Goal: Task Accomplishment & Management: Manage account settings

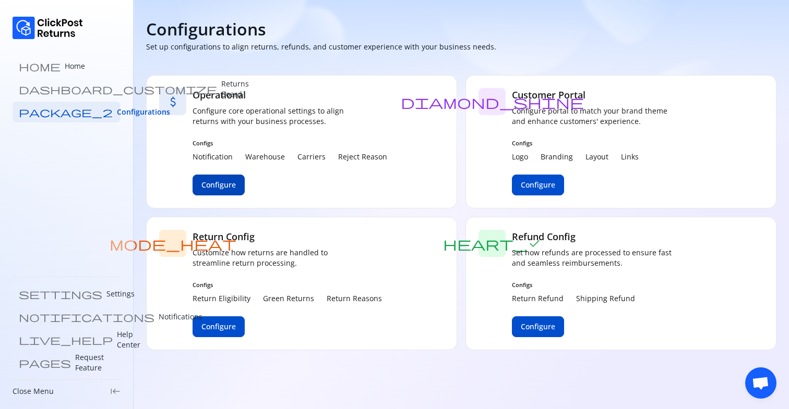
click at [219, 190] on button "Configure" at bounding box center [218, 185] width 52 height 21
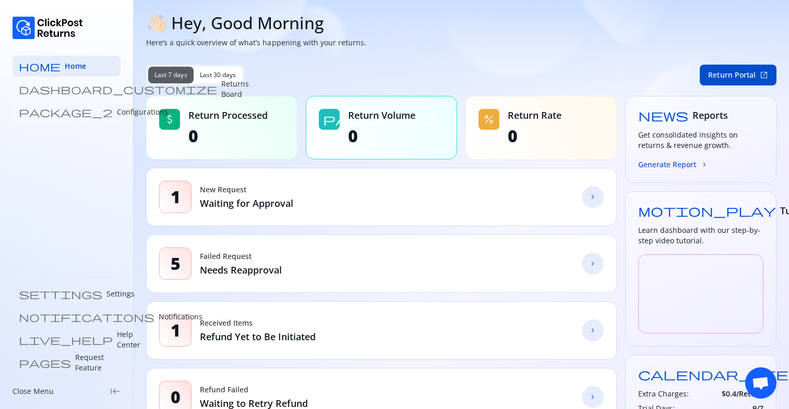
click at [117, 113] on p "Configurations" at bounding box center [142, 112] width 51 height 10
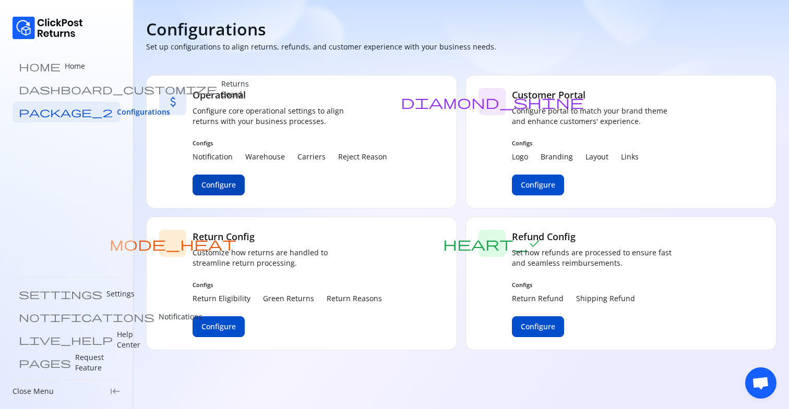
click at [226, 189] on span "Configure" at bounding box center [218, 185] width 34 height 10
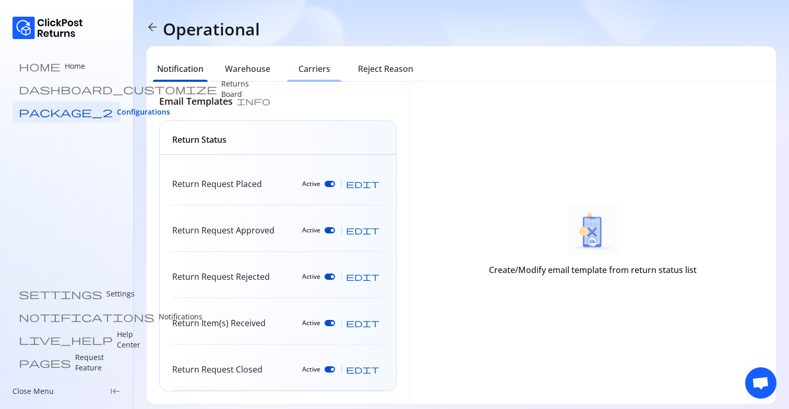
click at [318, 70] on h6 "Carriers" at bounding box center [314, 69] width 32 height 13
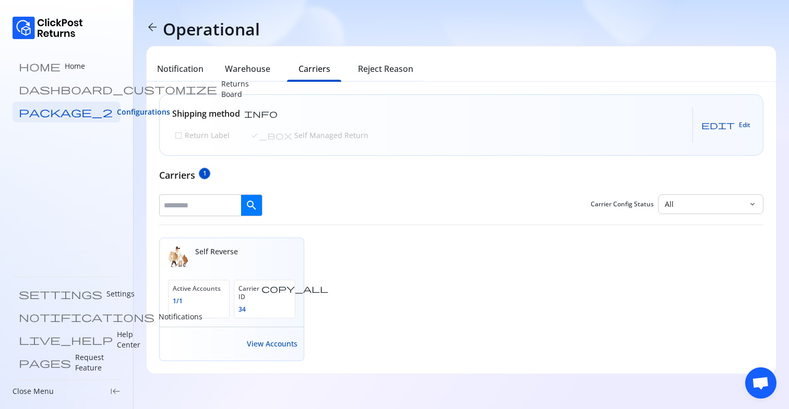
click at [737, 123] on span "edit Edit" at bounding box center [725, 125] width 49 height 8
click at [199, 134] on p "Return Label" at bounding box center [206, 135] width 47 height 10
click at [737, 124] on span "Save" at bounding box center [734, 125] width 14 height 8
drag, startPoint x: 177, startPoint y: 111, endPoint x: 273, endPoint y: 111, distance: 96.0
click at [273, 111] on div "Shipping method info check_box Return Label check_box_outline_blank Self Manage…" at bounding box center [461, 125] width 603 height 61
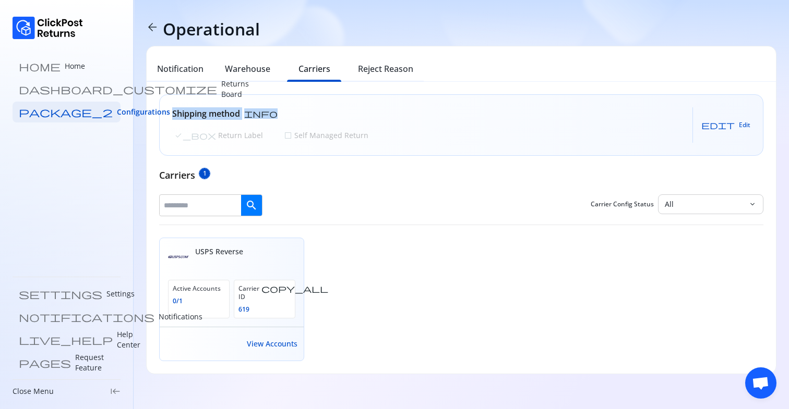
click at [273, 111] on div "Shipping method info" at bounding box center [271, 113] width 198 height 13
click at [221, 86] on p "Returns Board" at bounding box center [235, 89] width 28 height 21
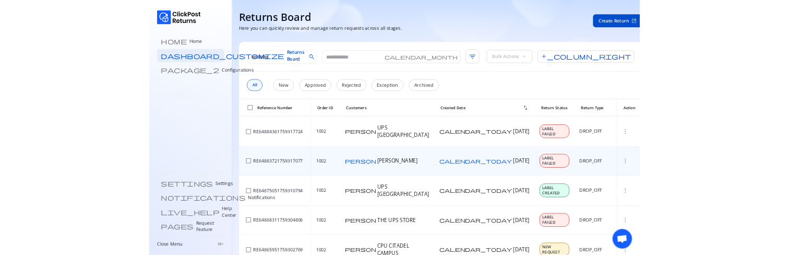
scroll to position [51, 0]
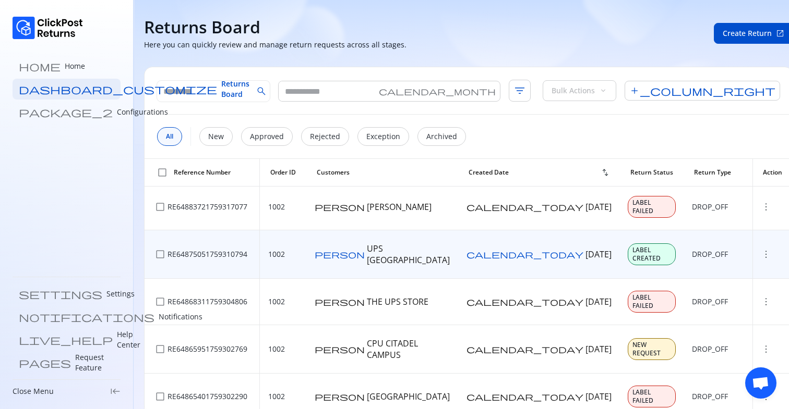
click at [761, 249] on span "more_vert" at bounding box center [766, 254] width 10 height 10
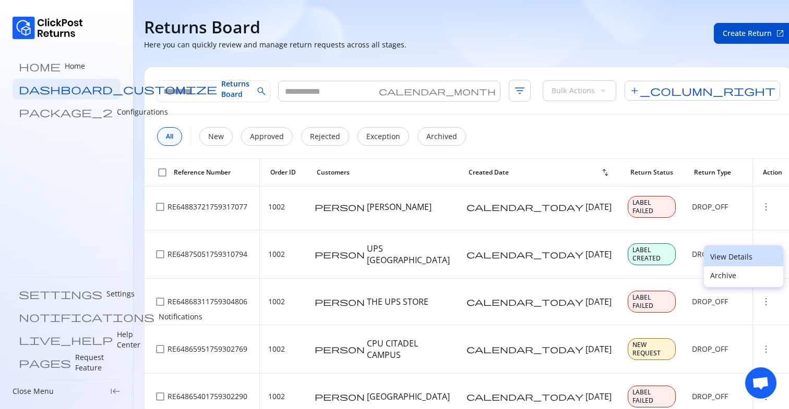
click at [722, 254] on p "View Details" at bounding box center [743, 257] width 67 height 10
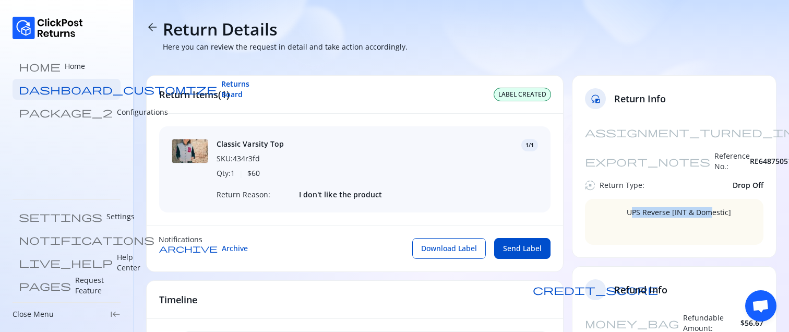
drag, startPoint x: 632, startPoint y: 190, endPoint x: 716, endPoint y: 190, distance: 84.0
click at [708, 207] on span "UPS Reverse [INT & Domestic]" at bounding box center [678, 221] width 104 height 29
click at [716, 207] on span "UPS Reverse [INT & Domestic]" at bounding box center [678, 221] width 104 height 29
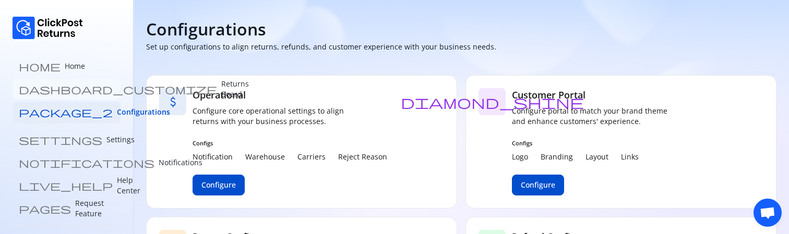
click at [83, 89] on link "dashboard_customize Returns Board" at bounding box center [67, 89] width 108 height 21
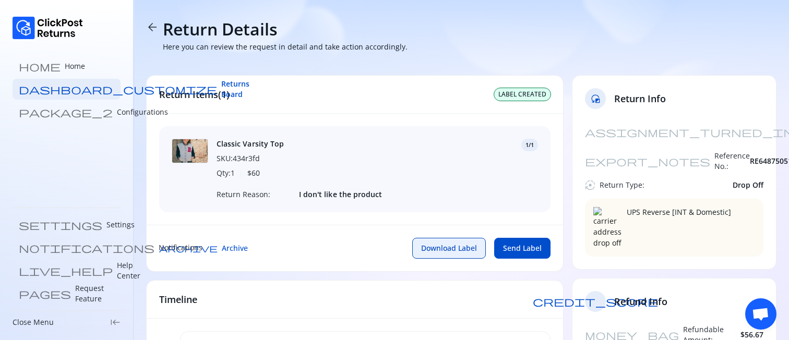
click at [451, 245] on span "Download Label" at bounding box center [449, 248] width 56 height 10
click at [511, 248] on span "Send Label" at bounding box center [522, 248] width 39 height 10
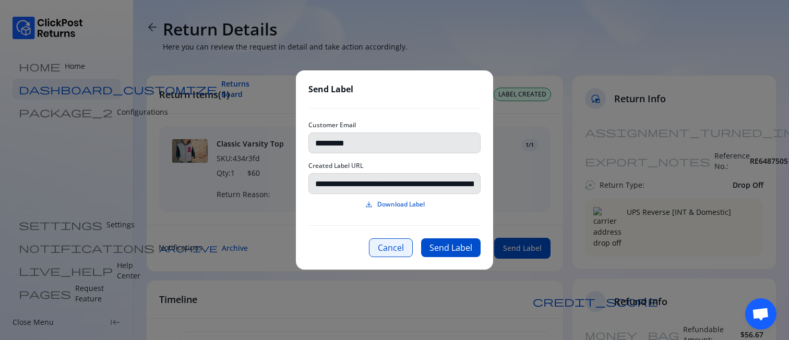
click at [388, 248] on button "Cancel" at bounding box center [391, 247] width 44 height 19
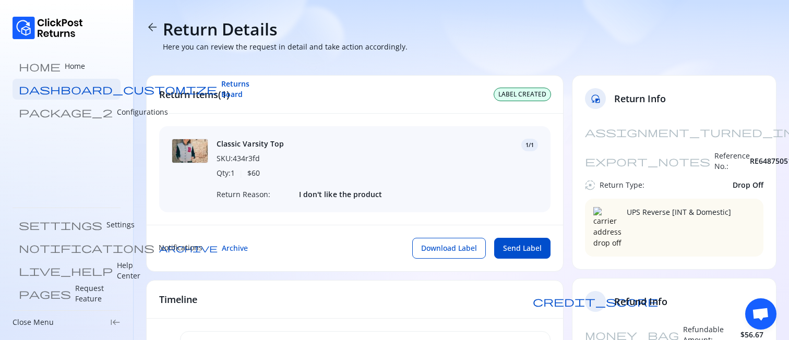
click at [151, 27] on span "arrow_back" at bounding box center [152, 27] width 13 height 13
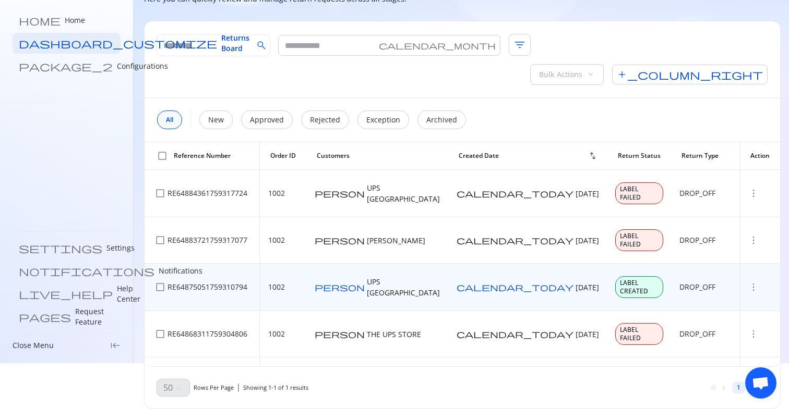
scroll to position [75, 0]
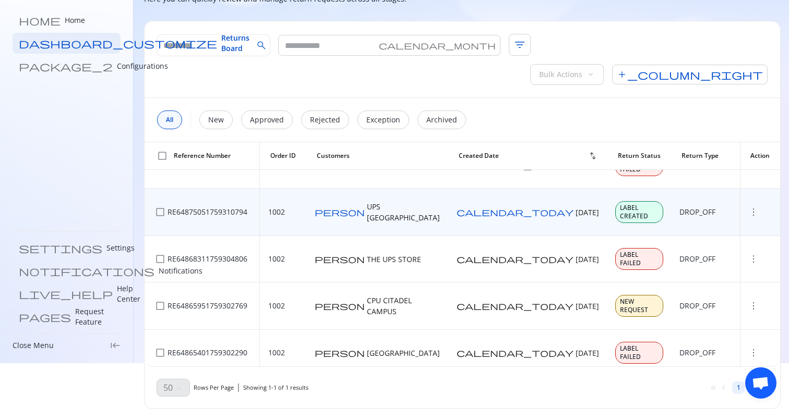
click at [748, 207] on span "more_vert" at bounding box center [753, 212] width 10 height 10
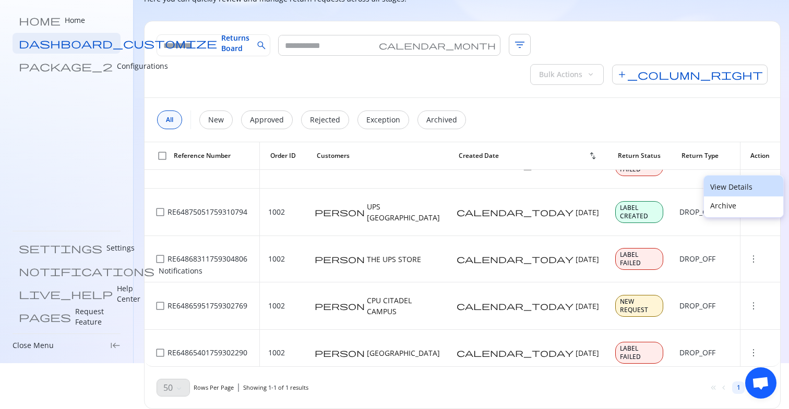
click at [707, 185] on button "View Details" at bounding box center [743, 186] width 79 height 21
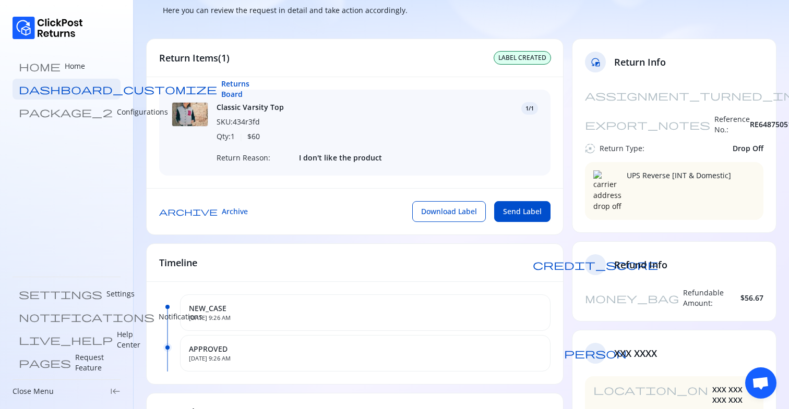
scroll to position [40, 0]
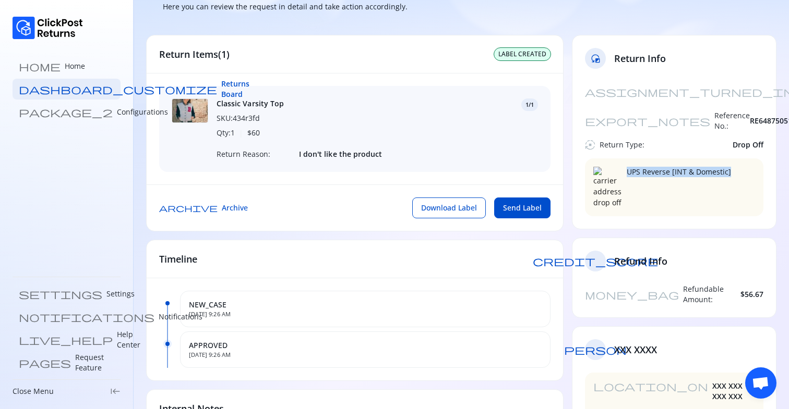
drag, startPoint x: 628, startPoint y: 152, endPoint x: 758, endPoint y: 152, distance: 130.9
click at [758, 159] on div "UPS Reverse [INT & Domestic]" at bounding box center [674, 188] width 178 height 58
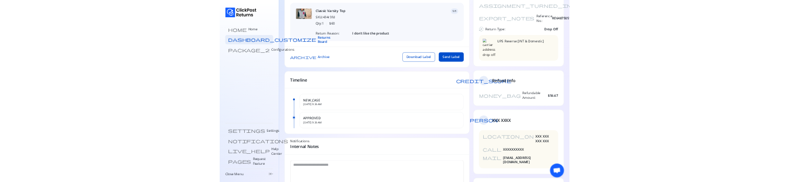
scroll to position [0, 0]
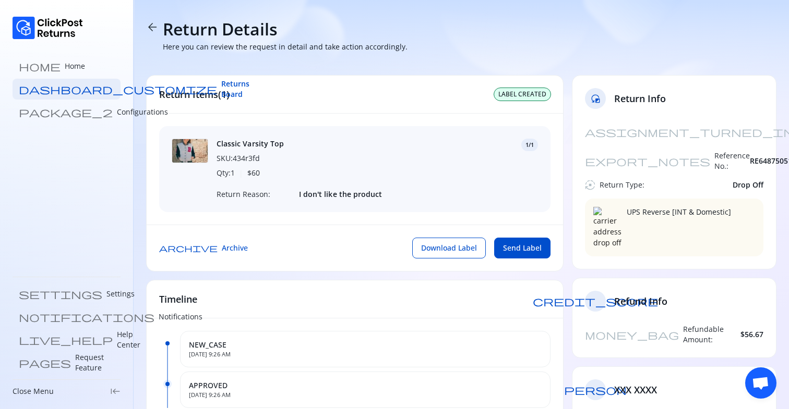
click at [256, 180] on div "Classic Varsity Top SKU: 434r3fd Qty: 1 | $ 60 1/1 Return Reason: I don't like …" at bounding box center [376, 169] width 321 height 61
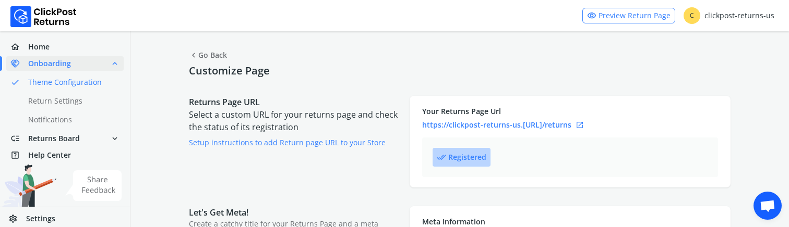
select select "******"
select select "***"
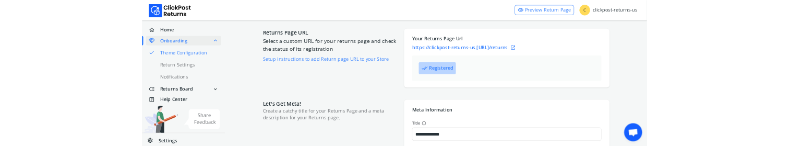
scroll to position [53, 0]
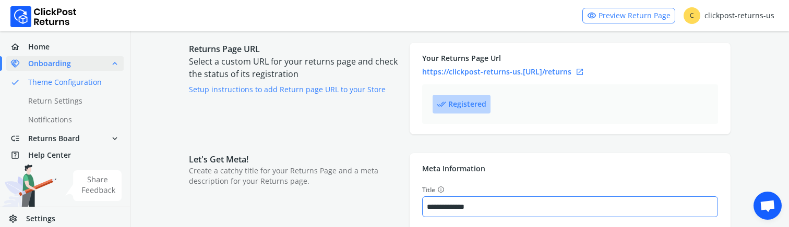
type input "*******"
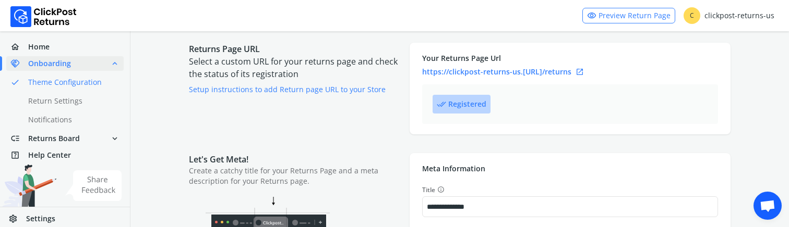
type input "*******"
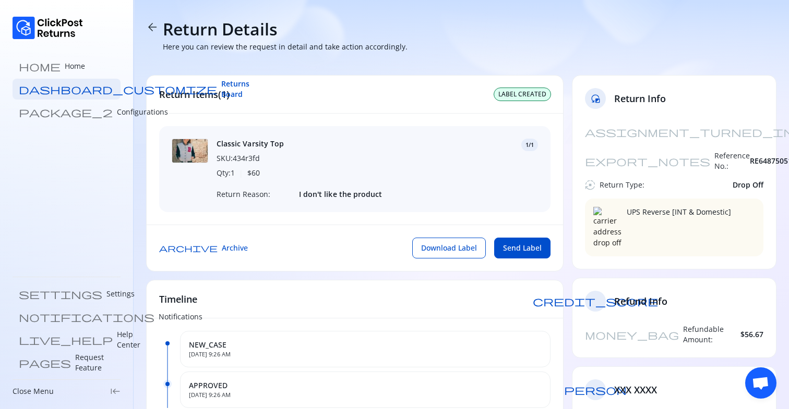
click at [153, 28] on span "arrow_back" at bounding box center [152, 27] width 13 height 13
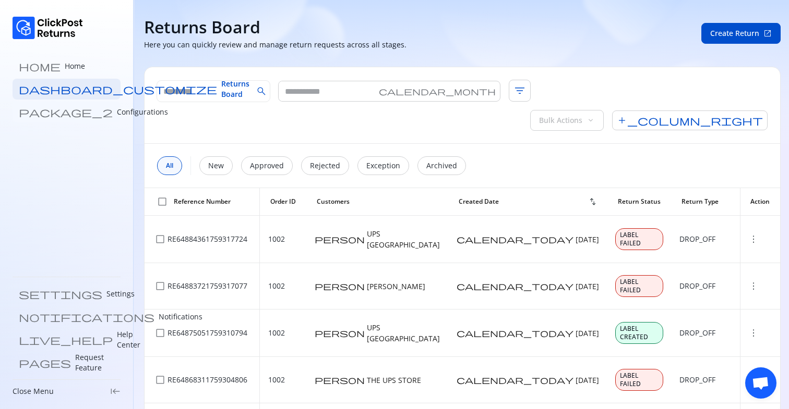
click at [117, 116] on p "Configurations" at bounding box center [142, 112] width 51 height 10
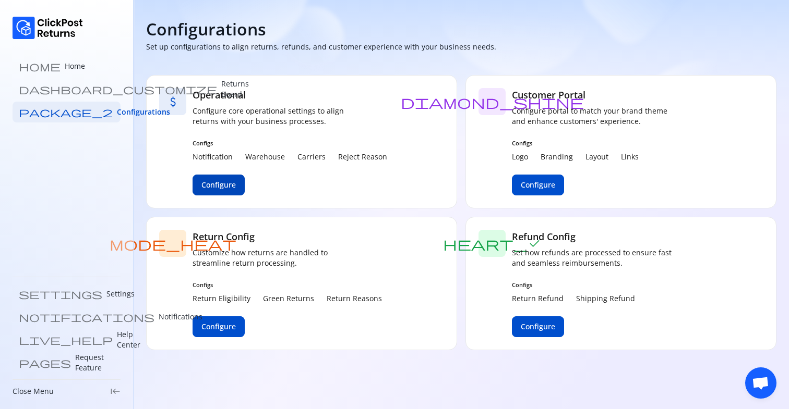
click at [219, 181] on span "Configure" at bounding box center [218, 185] width 34 height 10
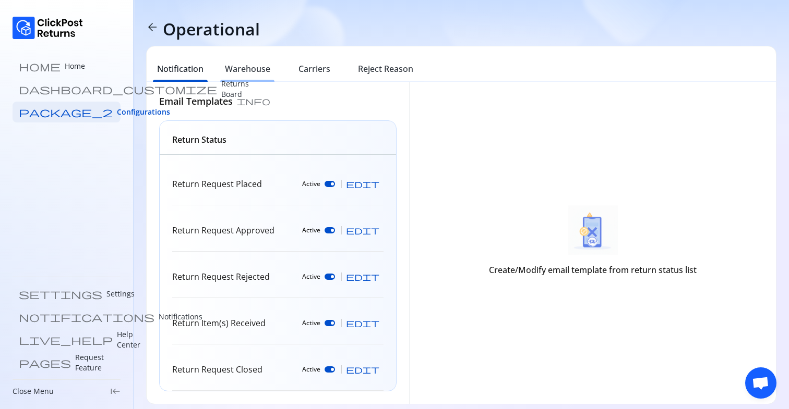
click at [241, 65] on h6 "Warehouse" at bounding box center [247, 69] width 45 height 13
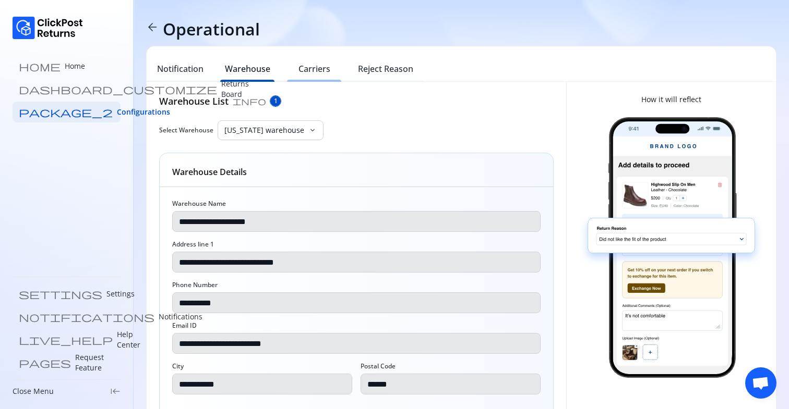
click at [314, 68] on h6 "Carriers" at bounding box center [314, 69] width 32 height 13
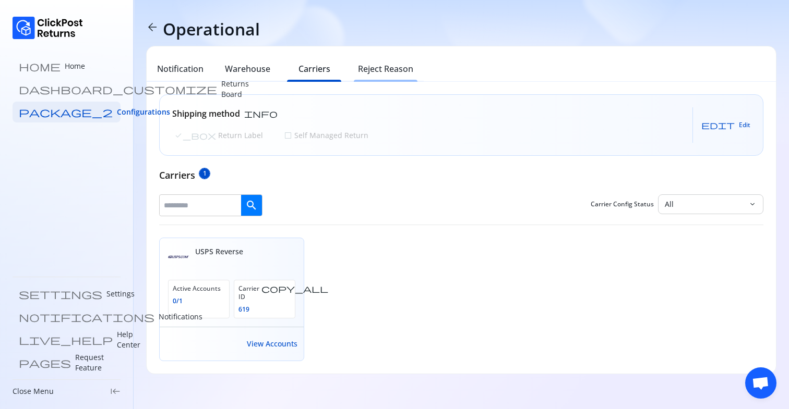
click at [389, 76] on div "Reject Reason" at bounding box center [385, 70] width 76 height 23
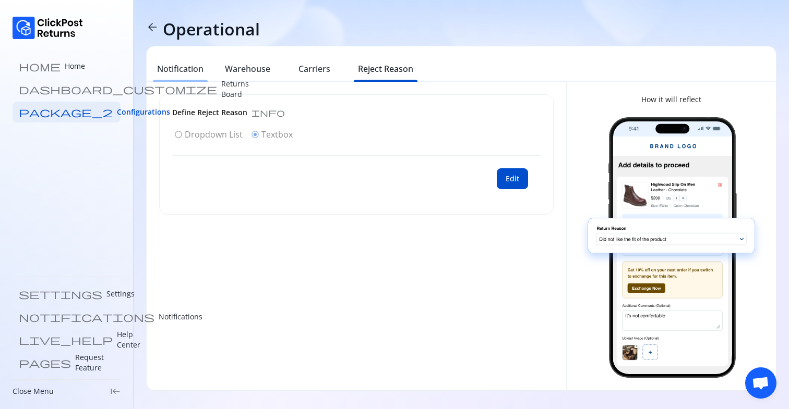
click at [185, 77] on div "Notification" at bounding box center [180, 70] width 67 height 23
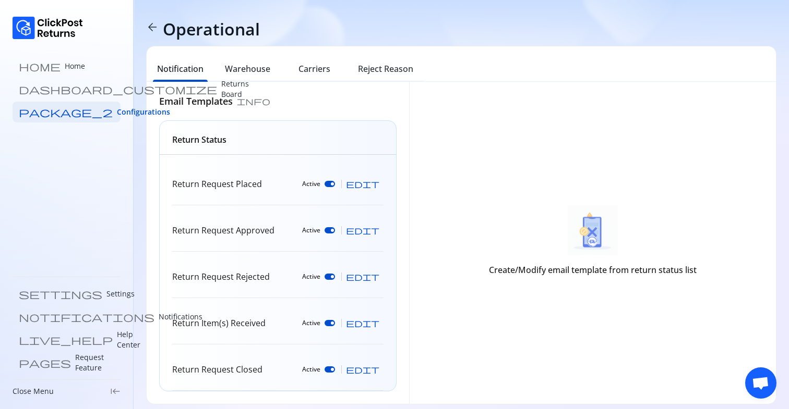
click at [149, 22] on span "arrow_back" at bounding box center [152, 27] width 13 height 13
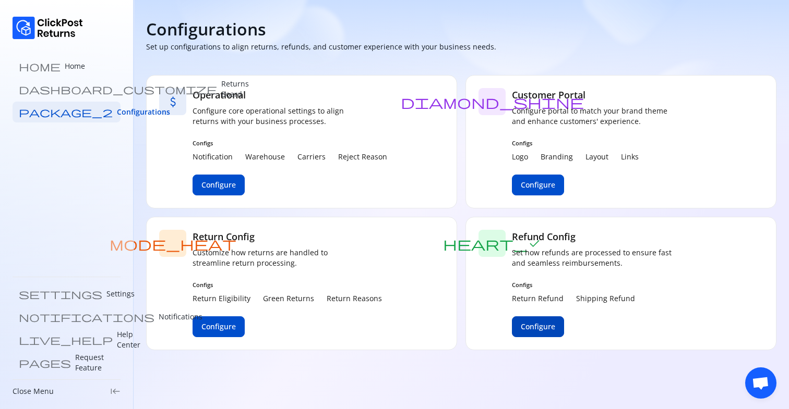
click at [536, 181] on span "Configure" at bounding box center [538, 327] width 34 height 10
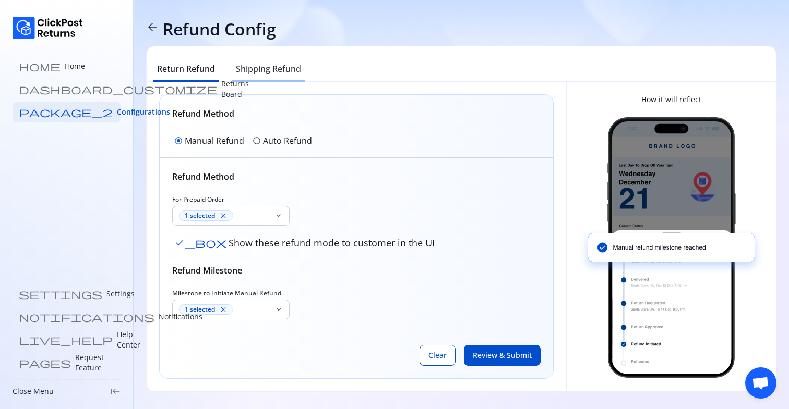
click at [261, 68] on h6 "Shipping Refund" at bounding box center [268, 69] width 65 height 13
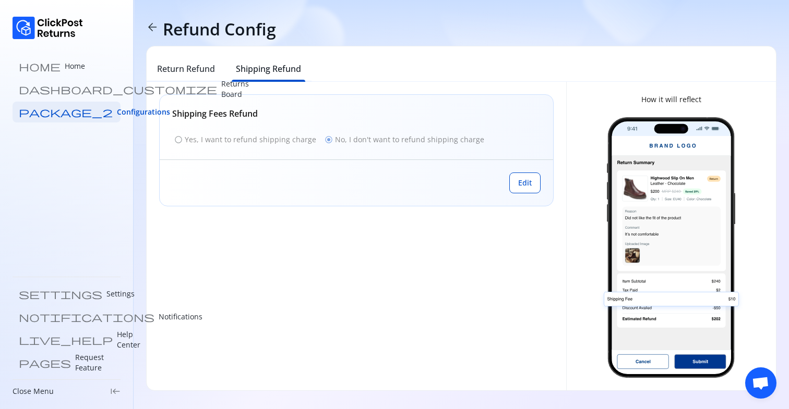
click at [149, 24] on span "arrow_back" at bounding box center [152, 27] width 13 height 13
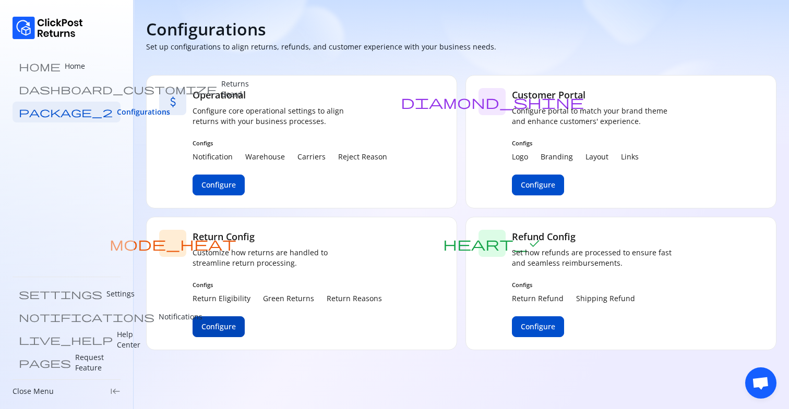
click at [214, 181] on span "Configure" at bounding box center [218, 327] width 34 height 10
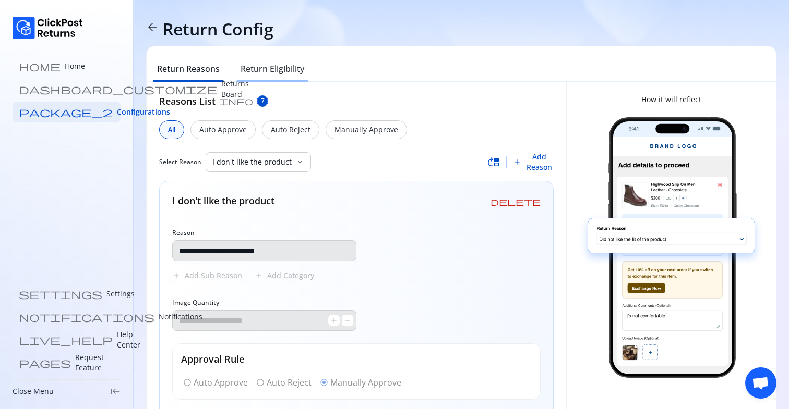
click at [275, 69] on h6 "Return Eligibility" at bounding box center [272, 69] width 64 height 13
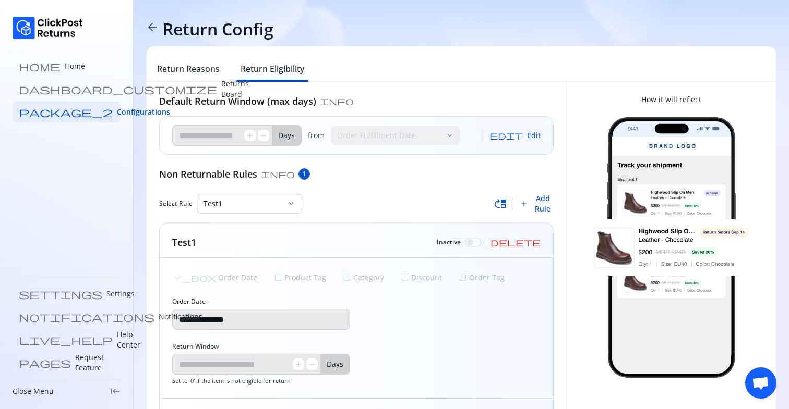
scroll to position [62, 0]
